Goal: Task Accomplishment & Management: Manage account settings

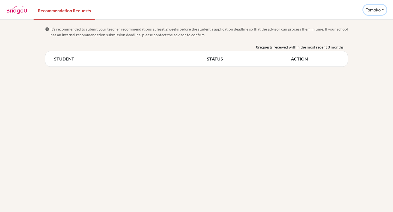
click at [382, 9] on button "Tomoko" at bounding box center [374, 10] width 23 height 10
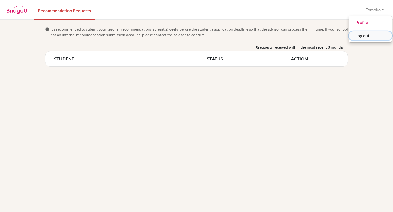
click at [365, 35] on button "Log out" at bounding box center [370, 35] width 43 height 9
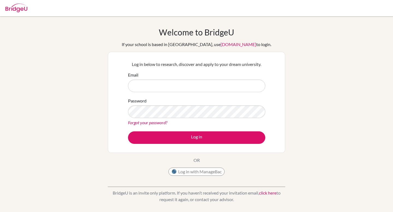
click at [156, 88] on input "Email" at bounding box center [196, 86] width 137 height 13
type input "ozawa.tomoko18@gmail.com"
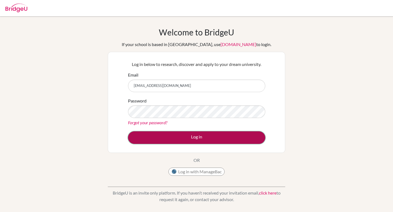
click at [171, 136] on button "Log in" at bounding box center [196, 137] width 137 height 13
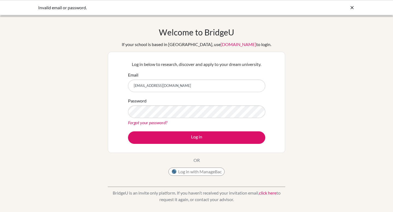
drag, startPoint x: 187, startPoint y: 82, endPoint x: 167, endPoint y: 85, distance: 20.5
click at [163, 85] on input "ozawa.tomoko18@gmail.com" at bounding box center [196, 86] width 137 height 13
drag, startPoint x: 185, startPoint y: 87, endPoint x: 133, endPoint y: 84, distance: 52.5
click at [133, 84] on input "ozawa.tomoko18@gmail.com" at bounding box center [196, 86] width 137 height 13
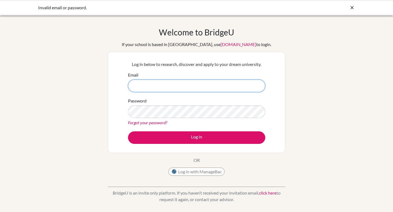
click at [173, 86] on input "Email" at bounding box center [196, 86] width 137 height 13
paste input "tomotomo.mokomoko.123@gmail.com"
type input "tomotomo.mokomoko.123@gmail.com"
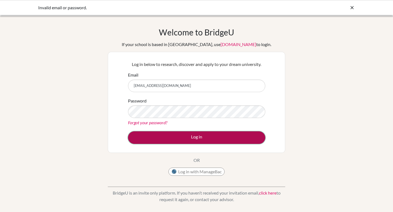
click at [176, 137] on button "Log in" at bounding box center [196, 137] width 137 height 13
